Goal: Find specific page/section: Find specific page/section

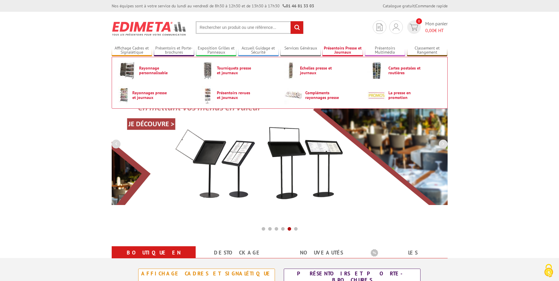
click at [339, 48] on link "Présentoirs Presse et Journaux" at bounding box center [342, 51] width 41 height 10
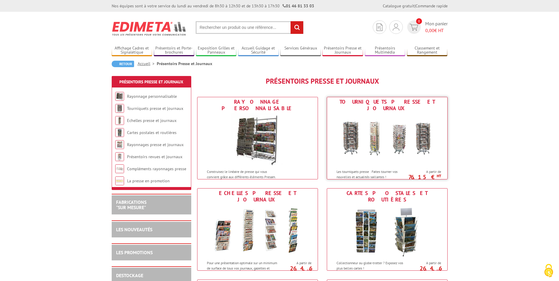
scroll to position [59, 0]
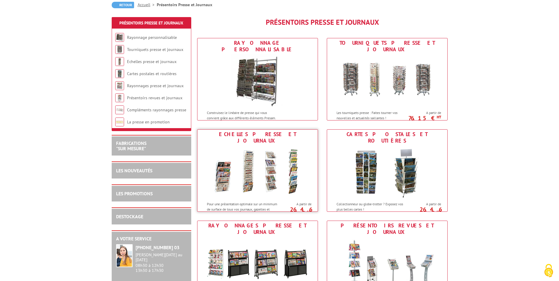
click at [236, 133] on div "Echelles presse et journaux" at bounding box center [257, 137] width 117 height 13
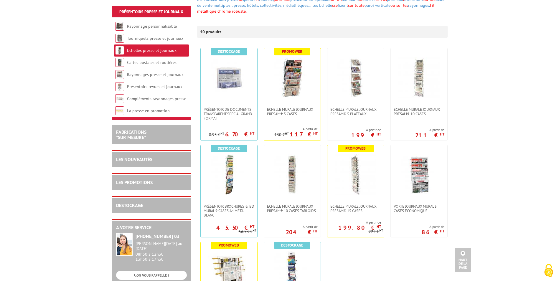
scroll to position [88, 0]
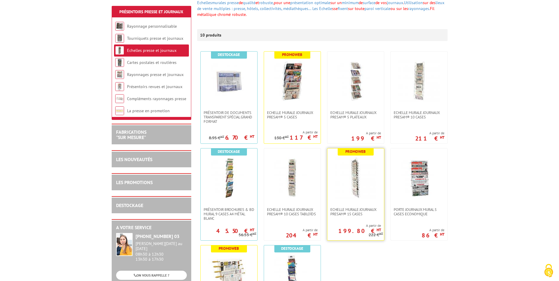
click at [357, 169] on img at bounding box center [355, 177] width 41 height 41
